Goal: Task Accomplishment & Management: Use online tool/utility

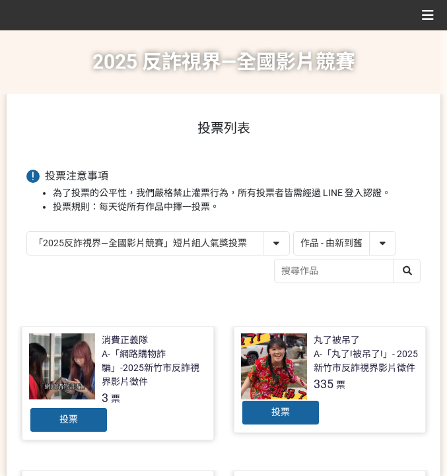
select select "13146"
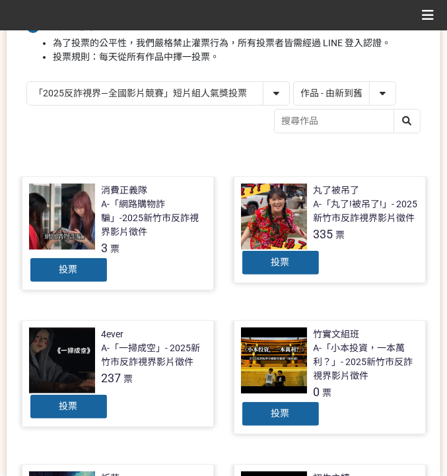
click at [273, 94] on select "「2025反詐視界—全國影片競賽」短影音組人氣獎投票 「2025反詐視界—全國影片競賽」短片組人氣獎投票" at bounding box center [158, 93] width 262 height 23
click at [312, 95] on select "作品 - 由新到舊 作品 - 由舊到新 票數 - 由多到少 票數 - 由少到多" at bounding box center [345, 93] width 102 height 23
select select "vote"
click at [294, 82] on select "作品 - 由新到舊 作品 - 由舊到新 票數 - 由多到少 票數 - 由少到多" at bounding box center [345, 93] width 102 height 23
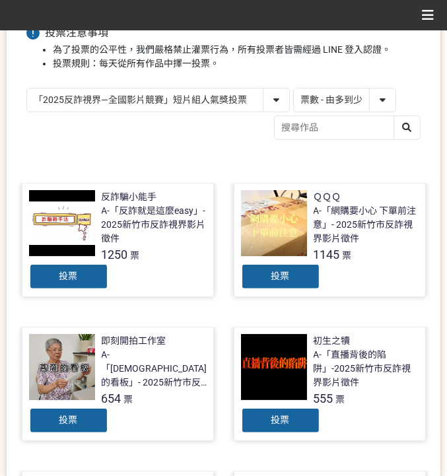
scroll to position [176, 0]
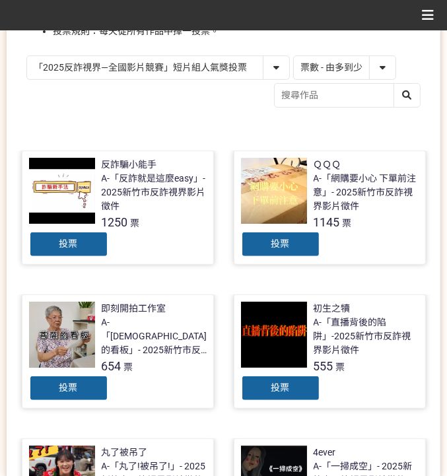
click at [102, 242] on div "投票" at bounding box center [68, 244] width 79 height 26
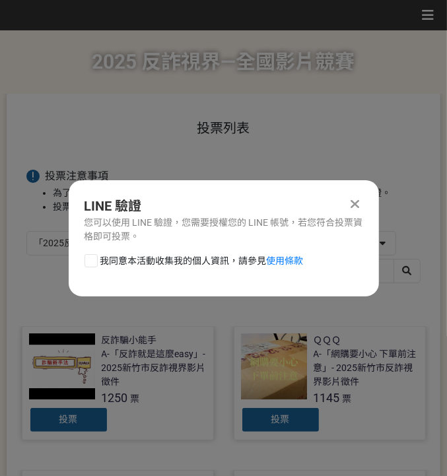
scroll to position [0, 0]
click at [210, 261] on span "我同意本活動收集我的個人資訊，請參見 使用條款" at bounding box center [201, 261] width 203 height 14
click at [94, 261] on input "我同意本活動收集我的個人資訊，請參見 使用條款" at bounding box center [89, 260] width 9 height 9
checkbox input "false"
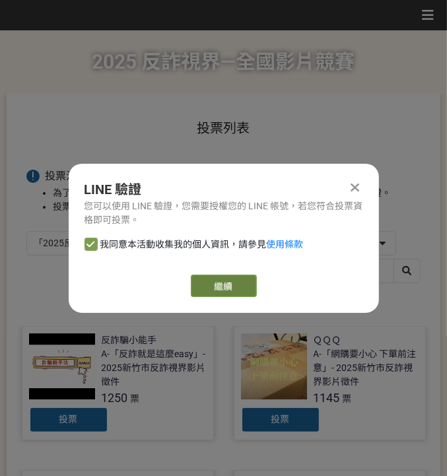
click at [227, 285] on link "繼續" at bounding box center [224, 286] width 66 height 22
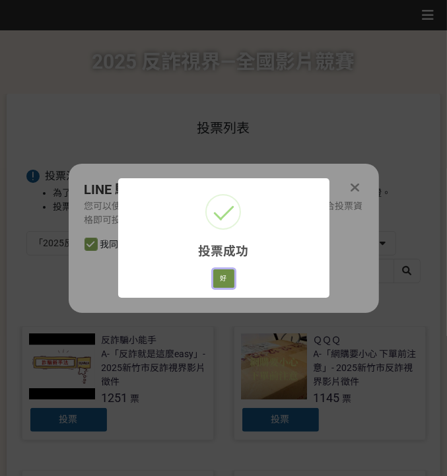
click at [230, 276] on button "好" at bounding box center [223, 278] width 21 height 18
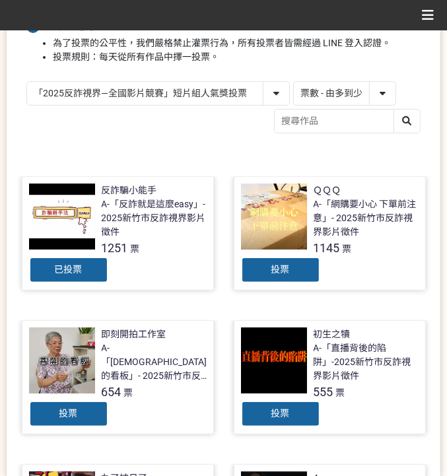
click at [204, 133] on div "「2025反詐視界—全國影片競賽」短影音組人氣獎投票 「2025反詐視界—全國影片競賽」短片組人氣獎投票 作品 - 由新到舊 作品 - 由舊到新 票數 - 由…" at bounding box center [223, 108] width 394 height 55
click at [210, 82] on select "「2025反詐視界—全國影片競賽」短影音組人氣獎投票 「2025反詐視界—全國影片競賽」短片組人氣獎投票" at bounding box center [158, 93] width 262 height 23
click at [27, 82] on select "「2025反詐視界—全國影片競賽」短影音組人氣獎投票 「2025反詐視界—全國影片競賽」短片組人氣獎投票" at bounding box center [158, 93] width 262 height 23
click at [215, 92] on select "「2025反詐視界—全國影片競賽」短影音組人氣獎投票 「2025反詐視界—全國影片競賽」短片組人氣獎投票" at bounding box center [158, 93] width 262 height 23
select select "13147"
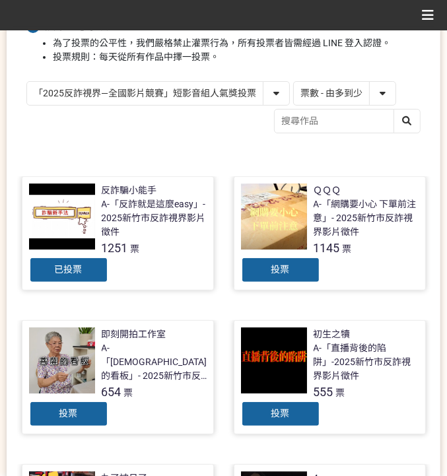
click at [27, 82] on select "「2025反詐視界—全國影片競賽」短影音組人氣獎投票 「2025反詐視界—全國影片競賽」短片組人氣獎投票" at bounding box center [158, 93] width 262 height 23
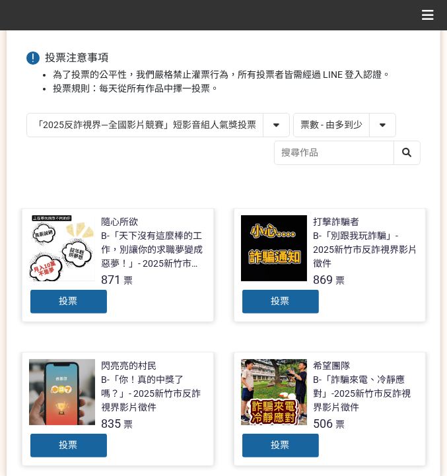
scroll to position [132, 0]
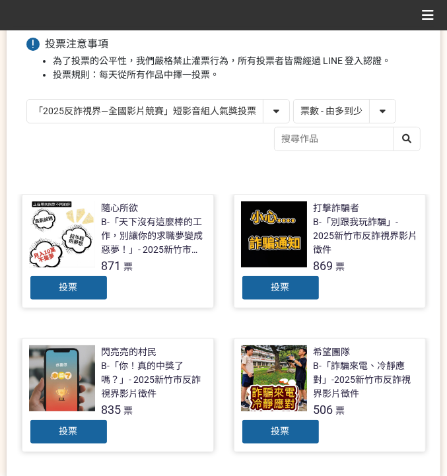
click at [90, 290] on div "投票" at bounding box center [68, 288] width 79 height 26
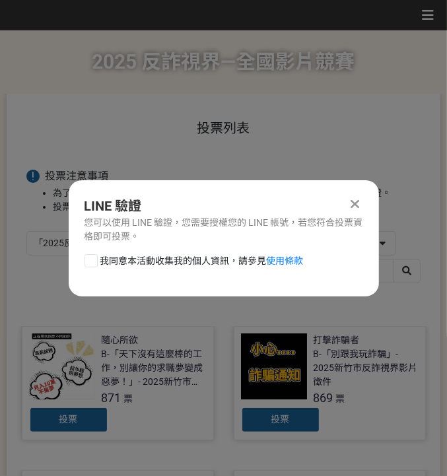
scroll to position [0, 0]
click at [183, 258] on span "我同意本活動收集我的個人資訊，請參見 使用條款" at bounding box center [201, 261] width 203 height 14
click at [94, 258] on input "我同意本活動收集我的個人資訊，請參見 使用條款" at bounding box center [89, 260] width 9 height 9
checkbox input "false"
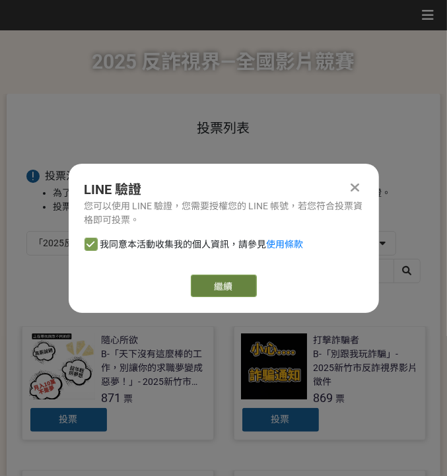
click at [225, 283] on link "繼續" at bounding box center [224, 286] width 66 height 22
